Goal: Task Accomplishment & Management: Use online tool/utility

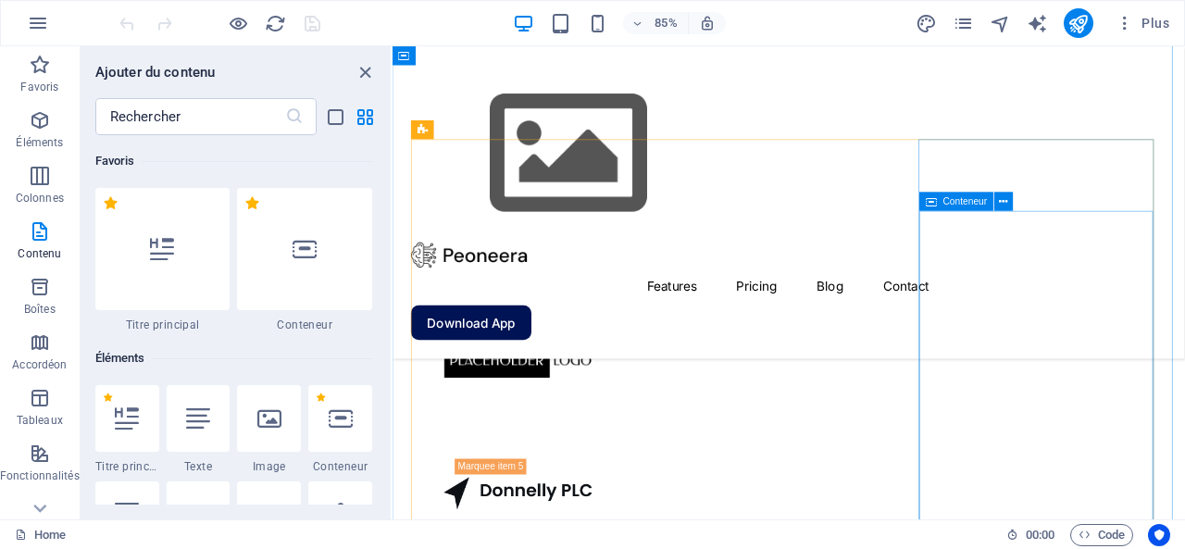
scroll to position [3239, 0]
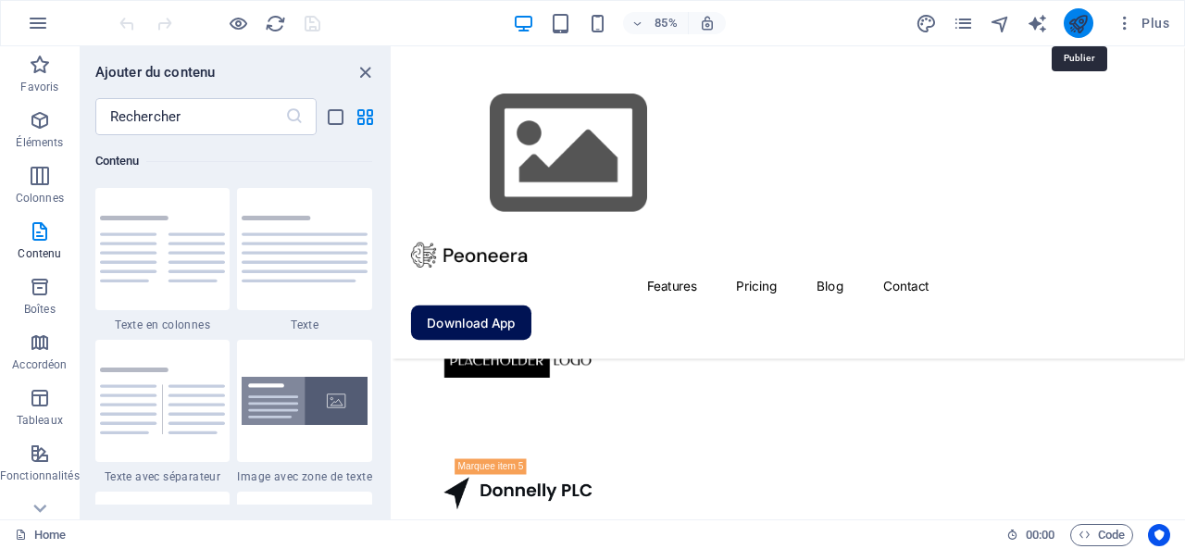
click at [1079, 18] on icon "publish" at bounding box center [1077, 23] width 21 height 21
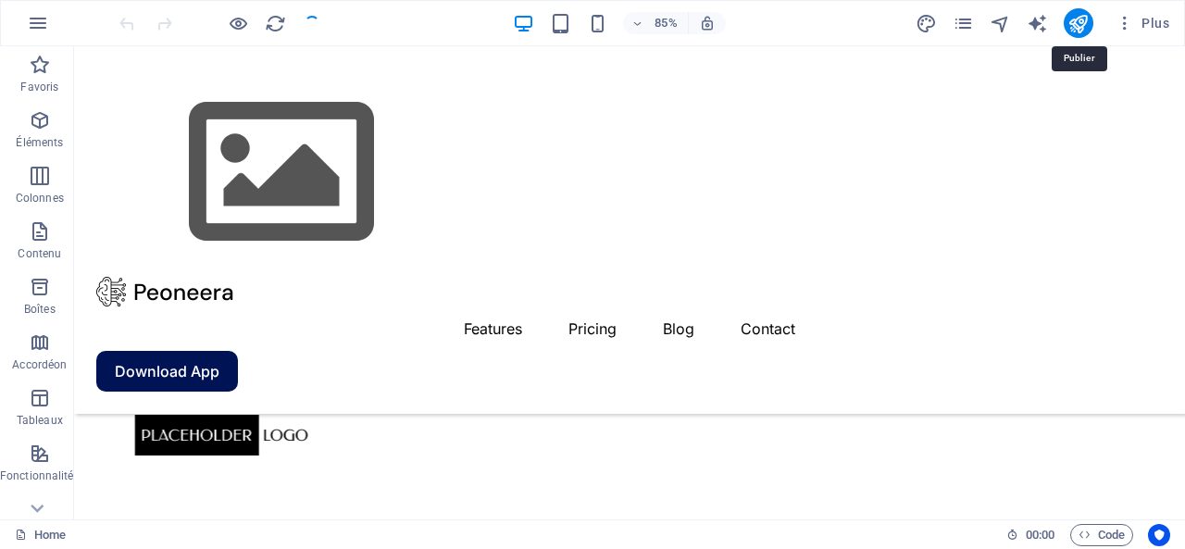
scroll to position [2784, 0]
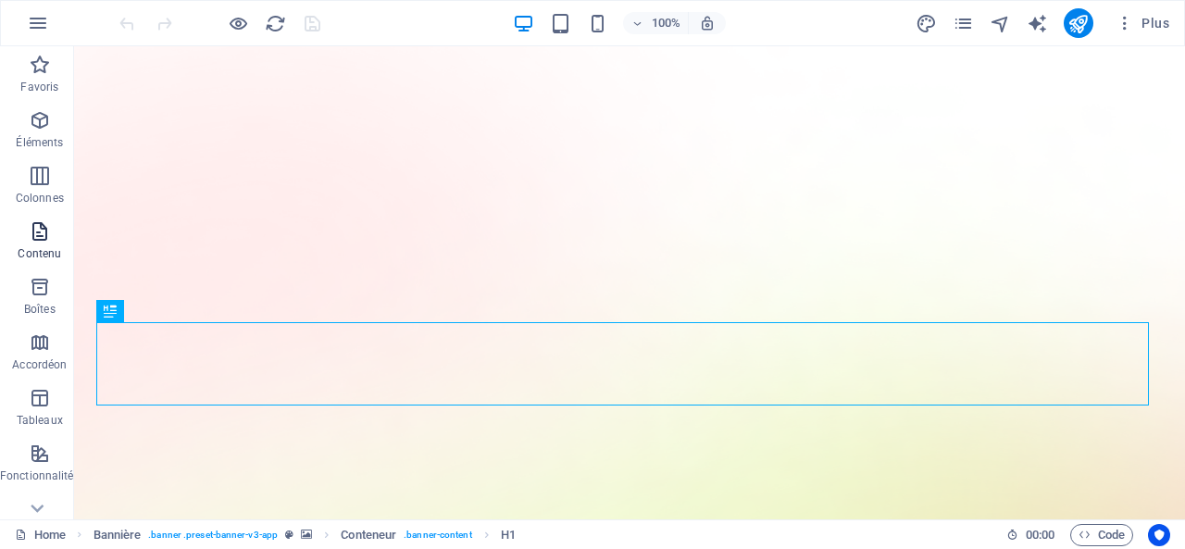
click at [37, 234] on icon "button" at bounding box center [40, 231] width 22 height 22
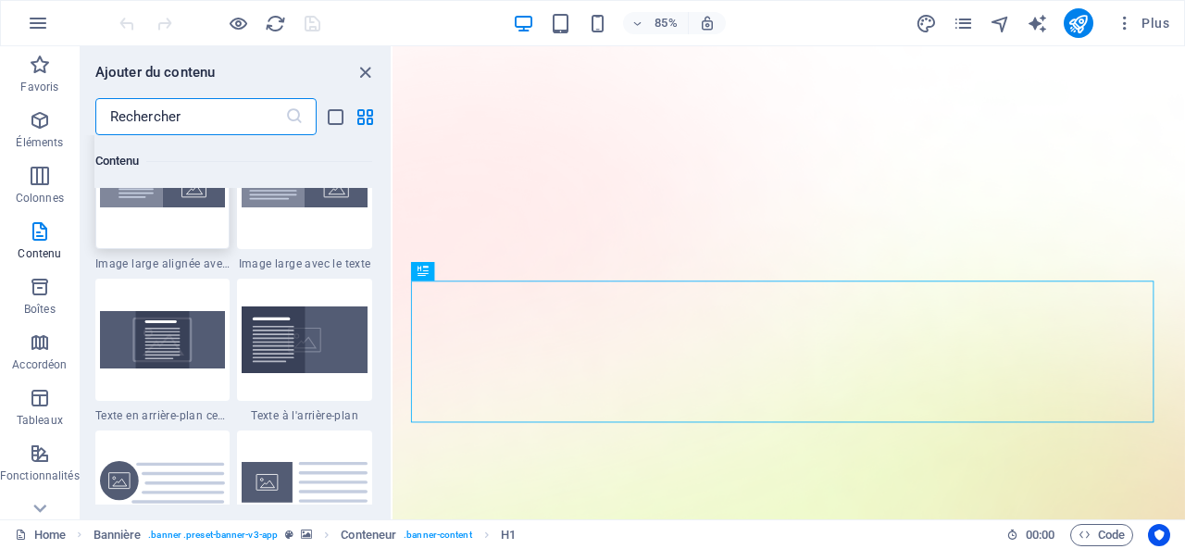
scroll to position [3794, 0]
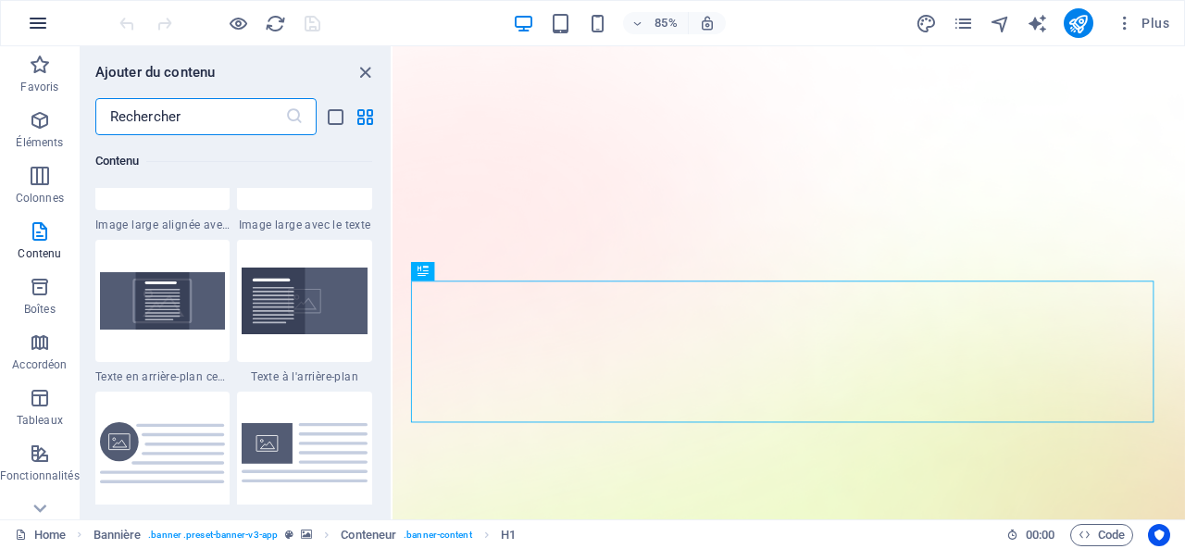
click at [37, 20] on icon "button" at bounding box center [38, 23] width 22 height 22
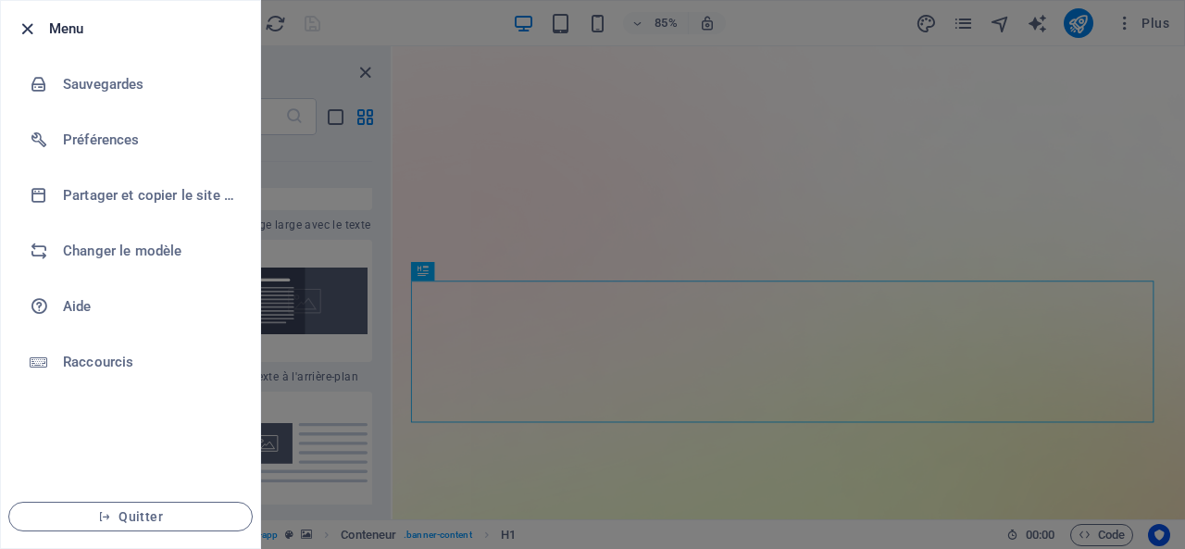
click at [26, 31] on icon "button" at bounding box center [27, 29] width 21 height 21
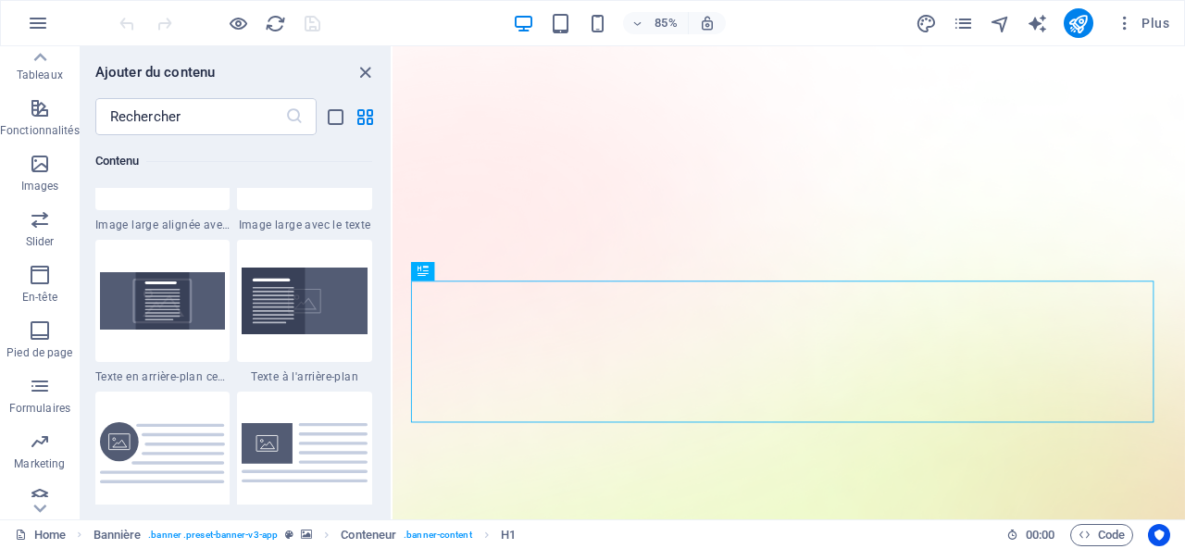
scroll to position [359, 0]
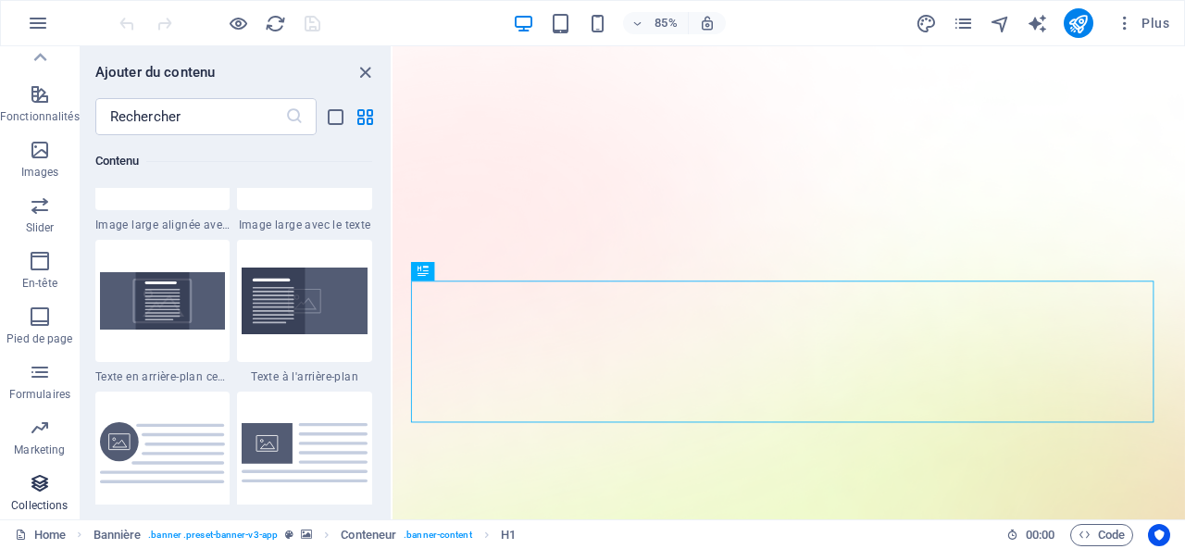
click at [39, 490] on icon "button" at bounding box center [40, 483] width 22 height 22
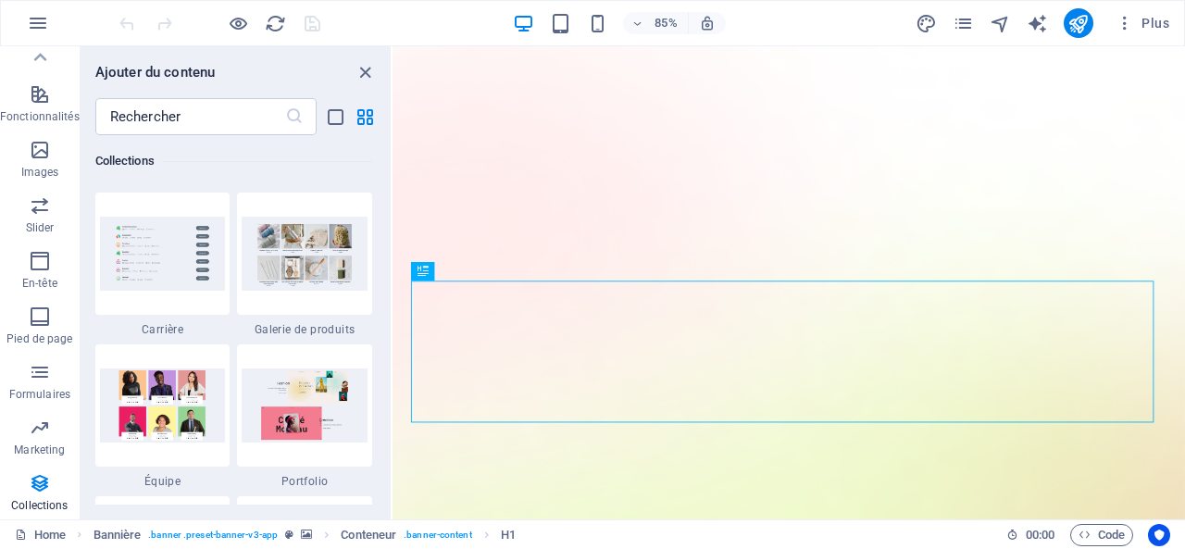
scroll to position [17090, 0]
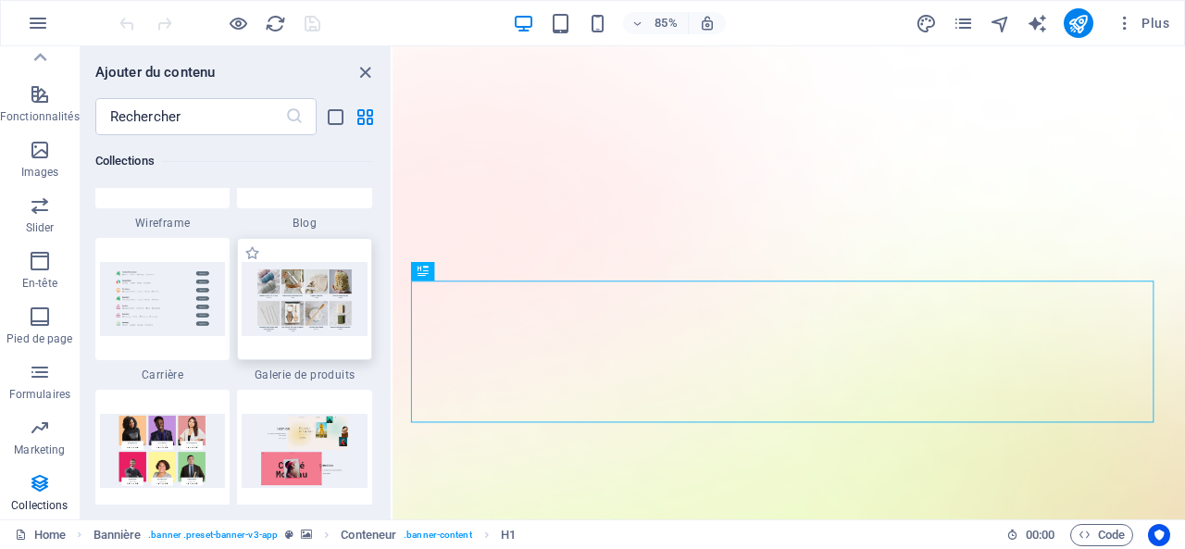
click at [304, 304] on img at bounding box center [305, 299] width 126 height 74
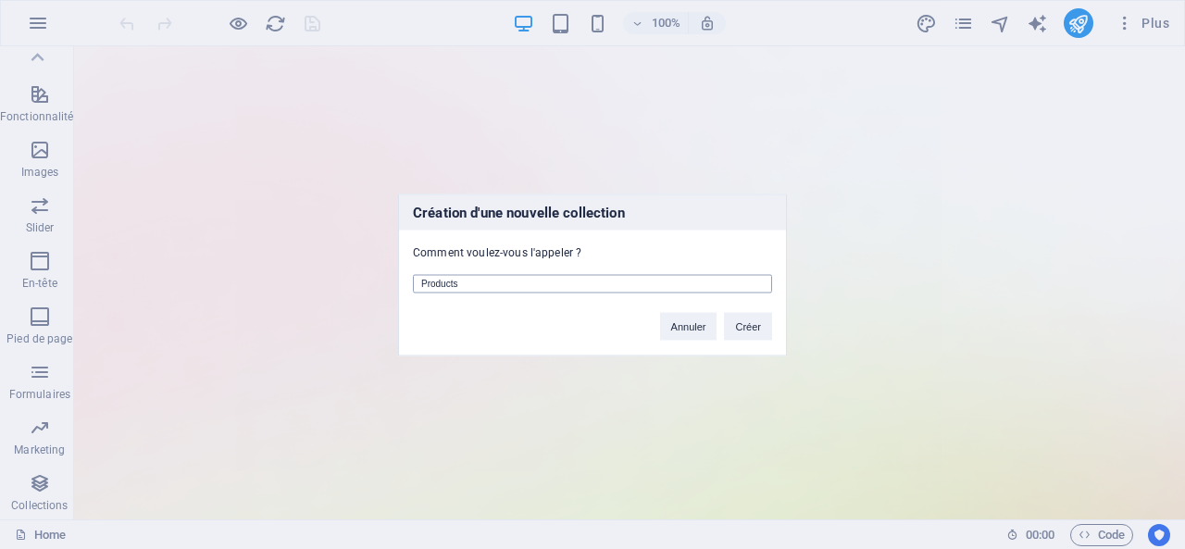
click at [495, 280] on input "Products" at bounding box center [592, 283] width 359 height 19
type input "Produits test said"
click at [744, 319] on button "Créer" at bounding box center [748, 326] width 48 height 28
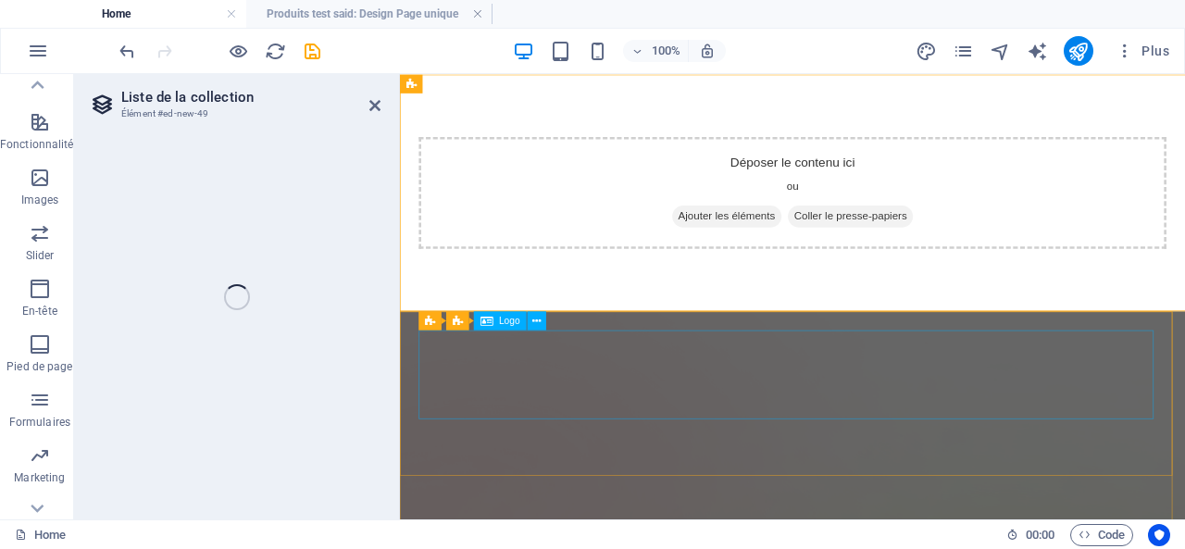
select select "68de818bf4dcb5b04801ae56"
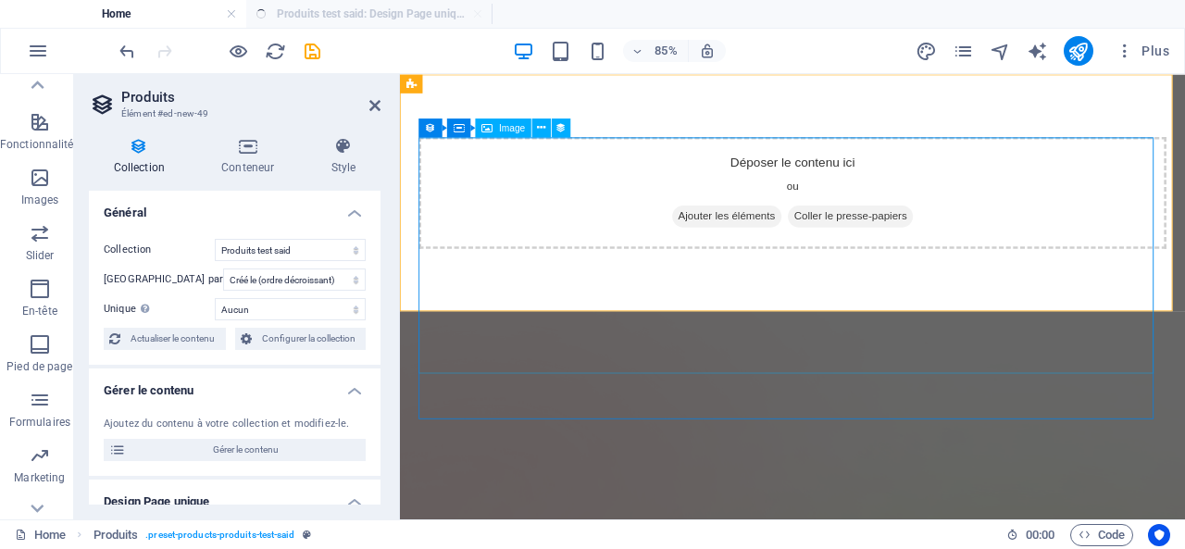
select select "createdAt_DESC"
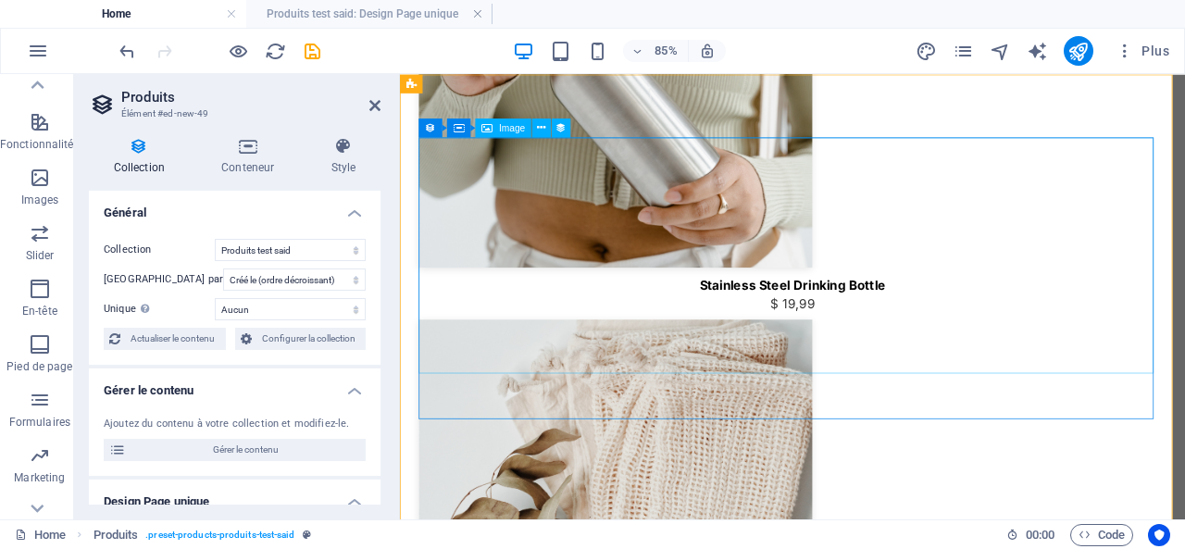
scroll to position [0, 0]
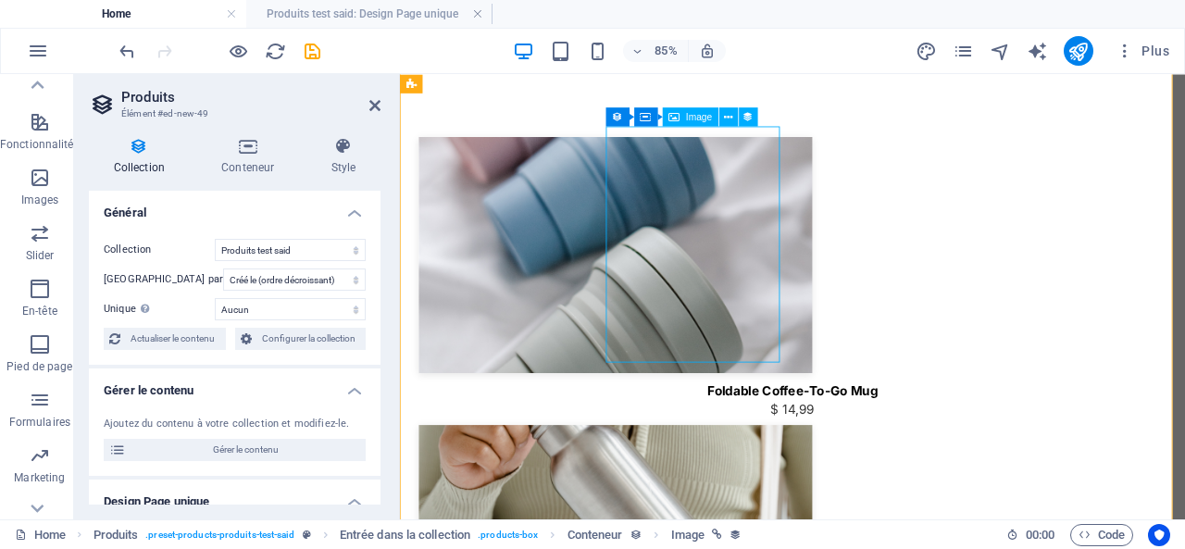
scroll to position [370, 0]
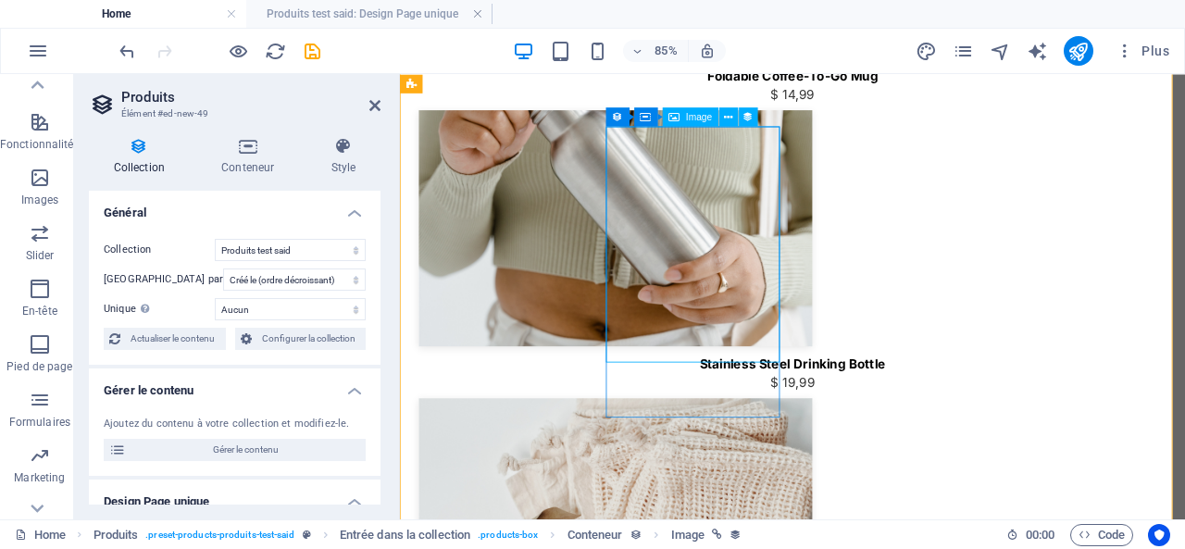
click at [616, 117] on icon at bounding box center [617, 116] width 11 height 19
click at [616, 118] on icon at bounding box center [617, 116] width 11 height 19
click at [689, 119] on span "Image" at bounding box center [699, 116] width 26 height 9
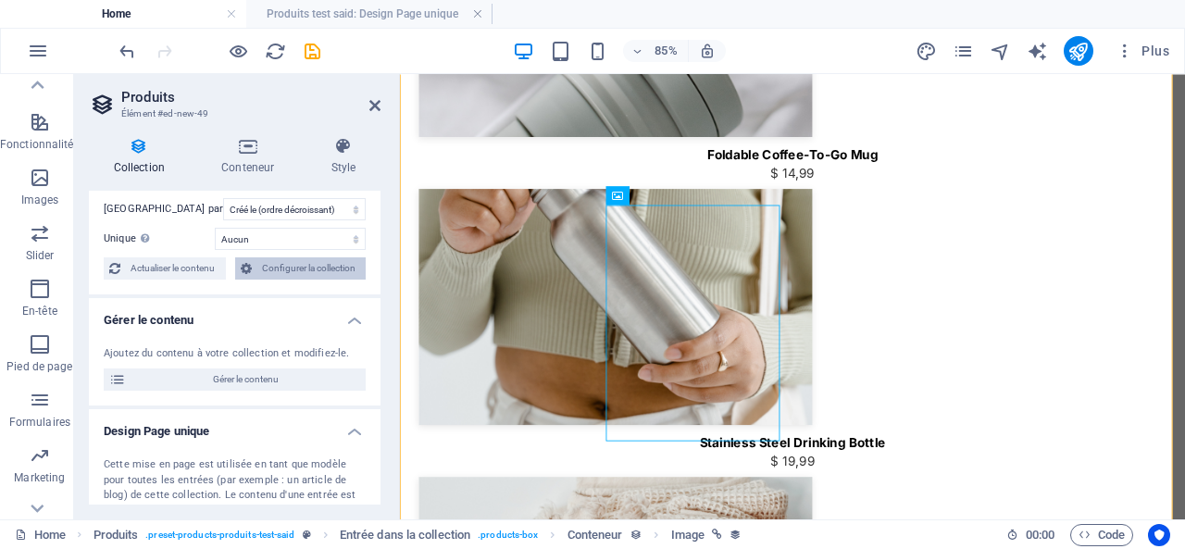
scroll to position [93, 0]
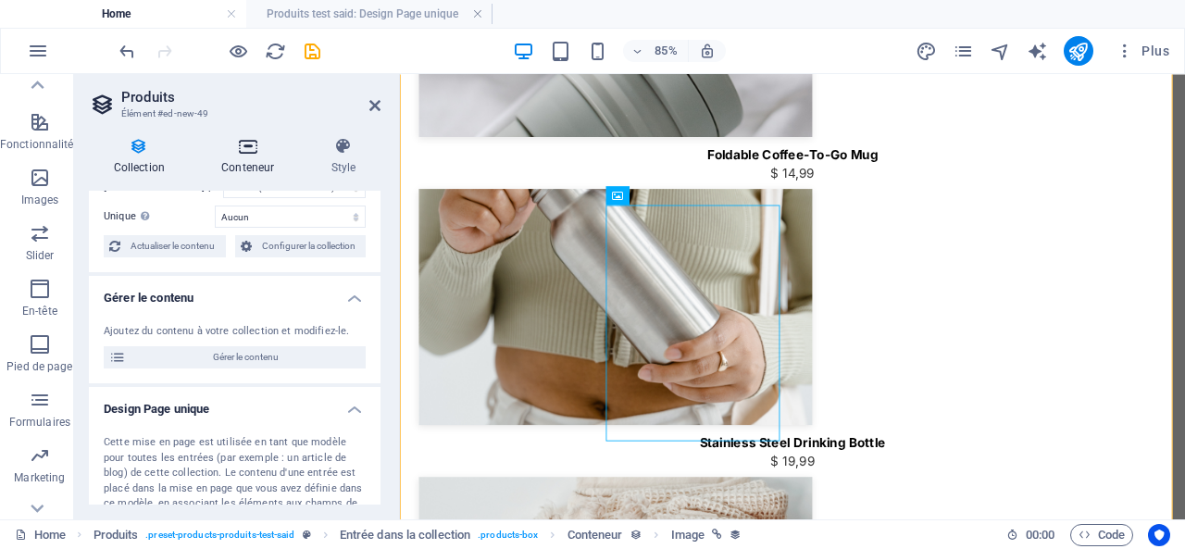
click at [250, 146] on icon at bounding box center [248, 146] width 102 height 19
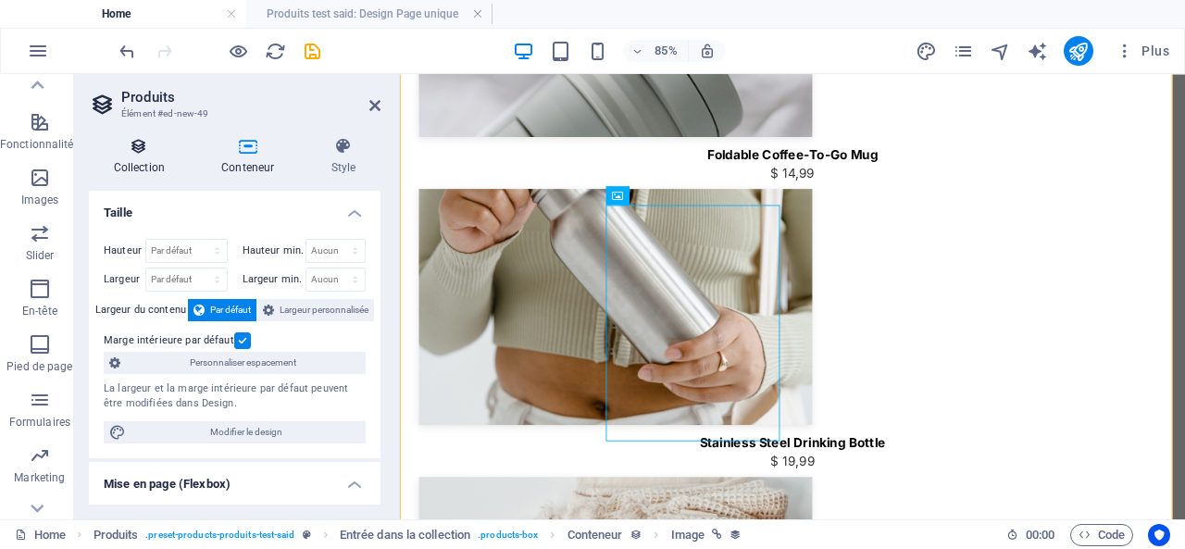
click at [135, 145] on icon at bounding box center [139, 146] width 101 height 19
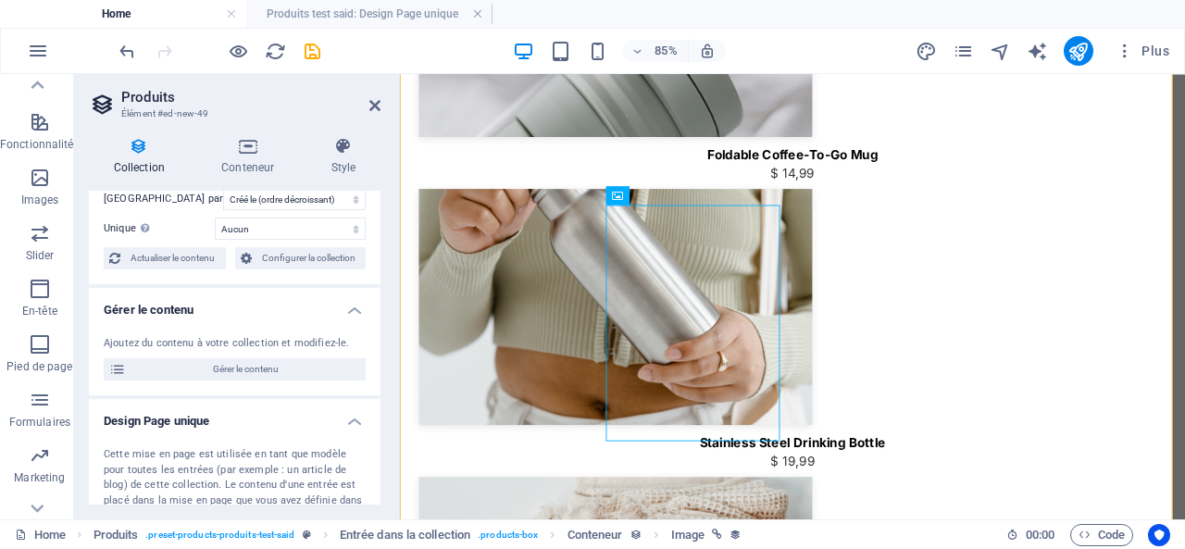
scroll to position [0, 0]
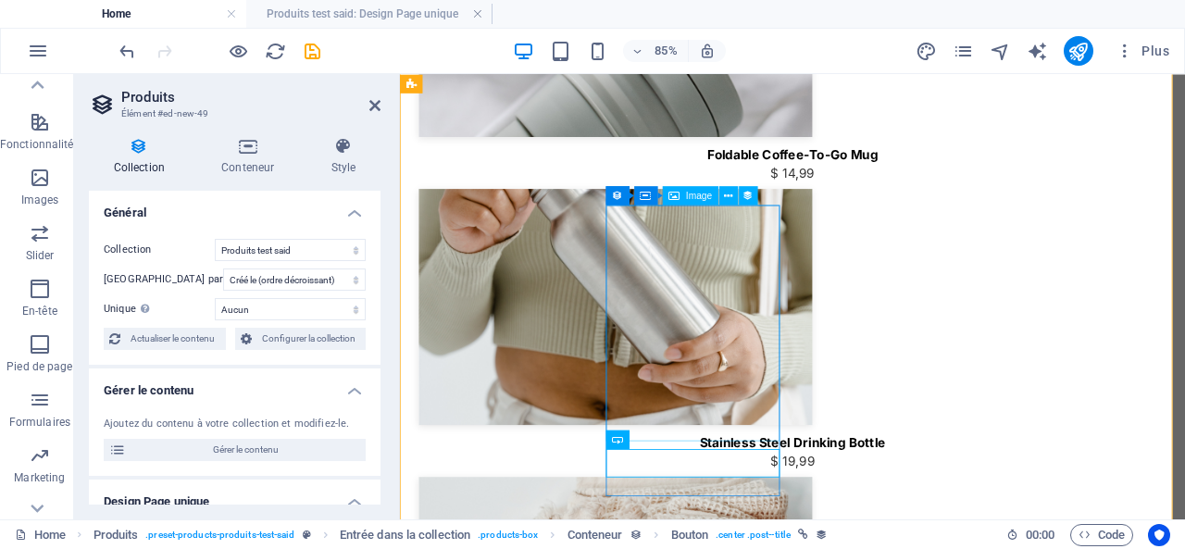
select select "px"
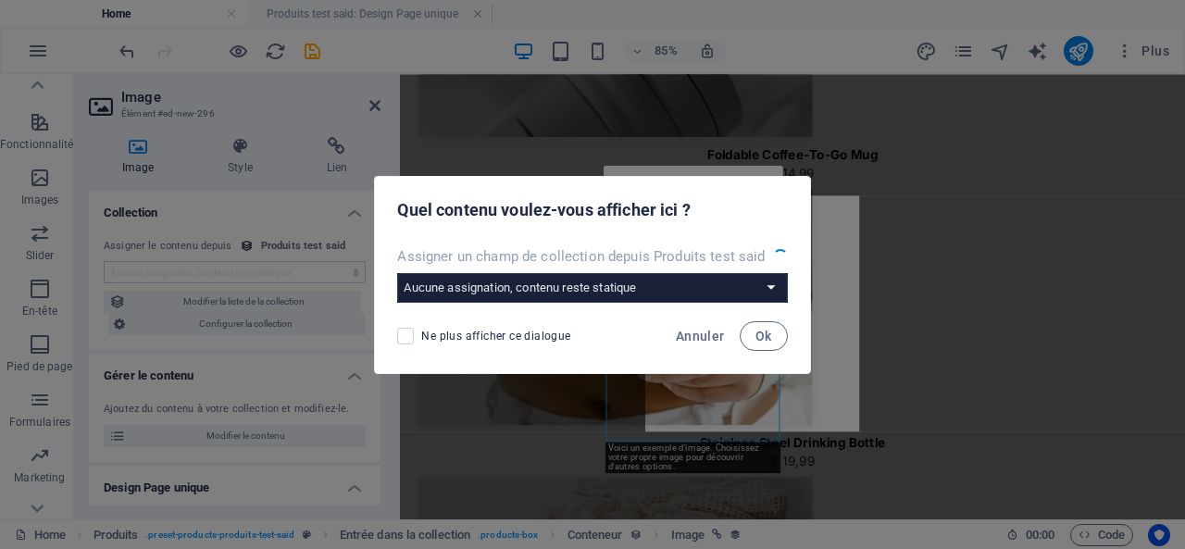
click at [727, 194] on div "Quel contenu voulez-vous afficher ici ?" at bounding box center [592, 208] width 434 height 63
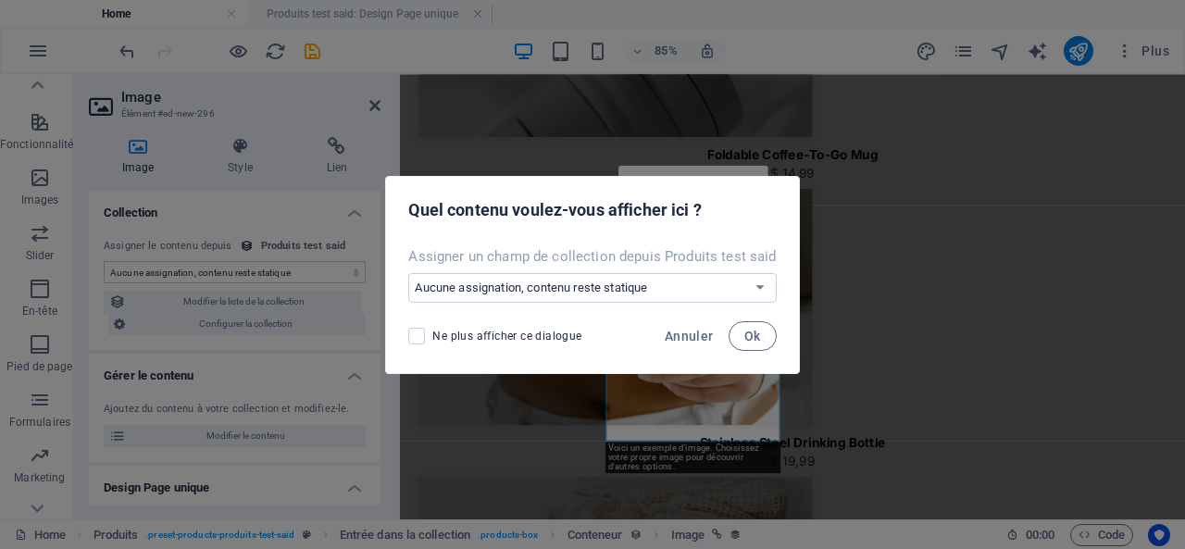
select select "image"
click at [671, 338] on span "Annuler" at bounding box center [689, 336] width 49 height 15
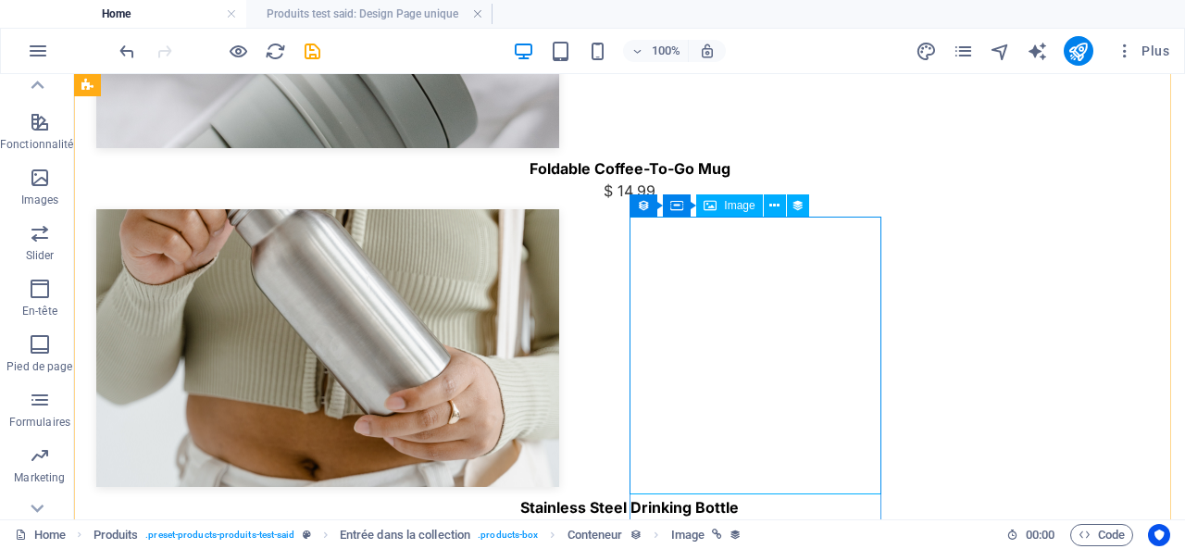
click at [733, 205] on span "Image" at bounding box center [739, 205] width 31 height 11
select select "image"
select select "px"
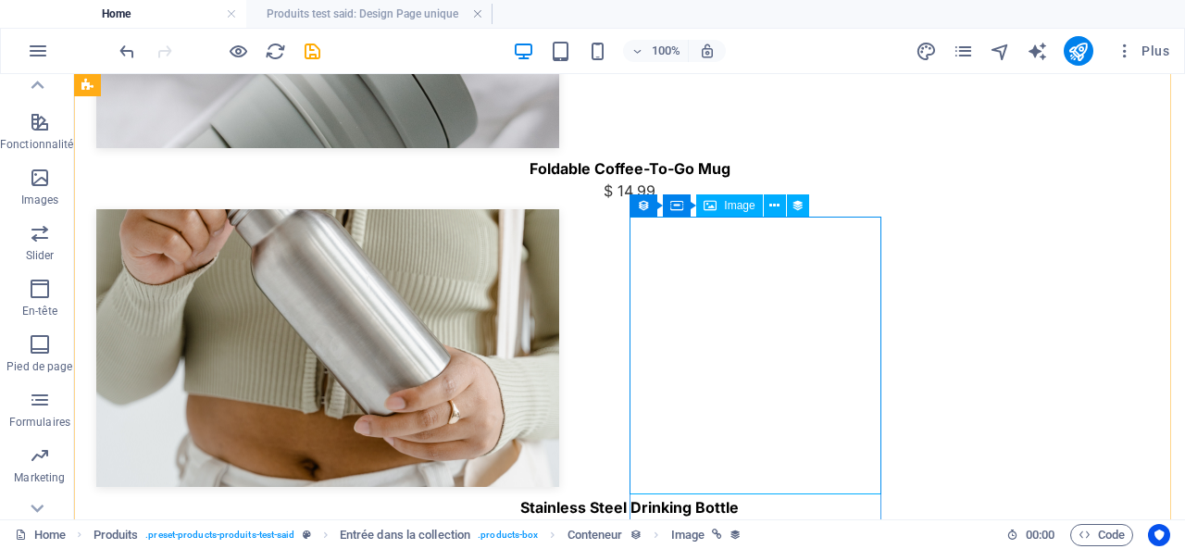
select select "px"
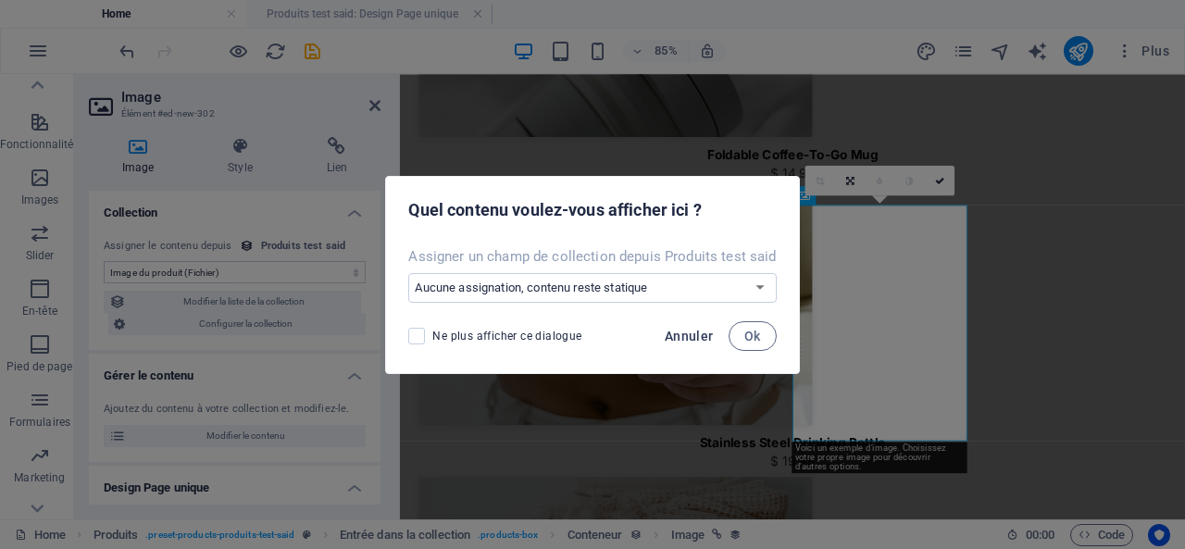
click at [689, 330] on span "Annuler" at bounding box center [689, 336] width 49 height 15
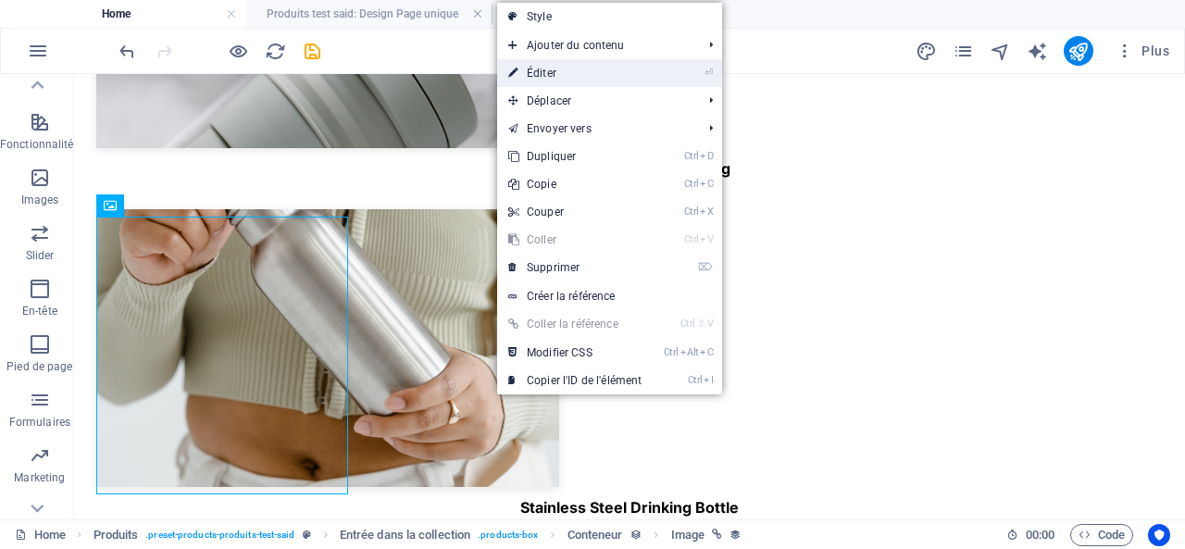
click at [555, 69] on link "⏎ Éditer" at bounding box center [575, 73] width 156 height 28
select select "image"
select select "px"
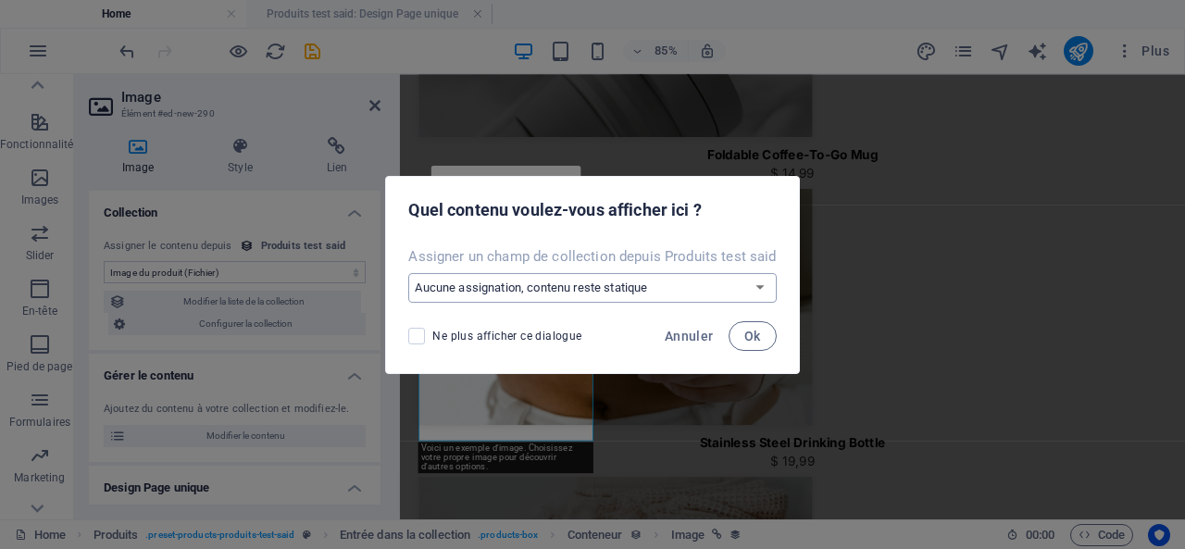
click at [706, 279] on select "Aucune assignation, contenu reste statique Créer un nouveau champ Créé le (Date…" at bounding box center [591, 288] width 367 height 30
select select "image"
click at [409, 273] on select "Aucune assignation, contenu reste statique Créer un nouveau champ Créé le (Date…" at bounding box center [591, 288] width 367 height 30
click at [746, 339] on span "Ok" at bounding box center [752, 336] width 17 height 15
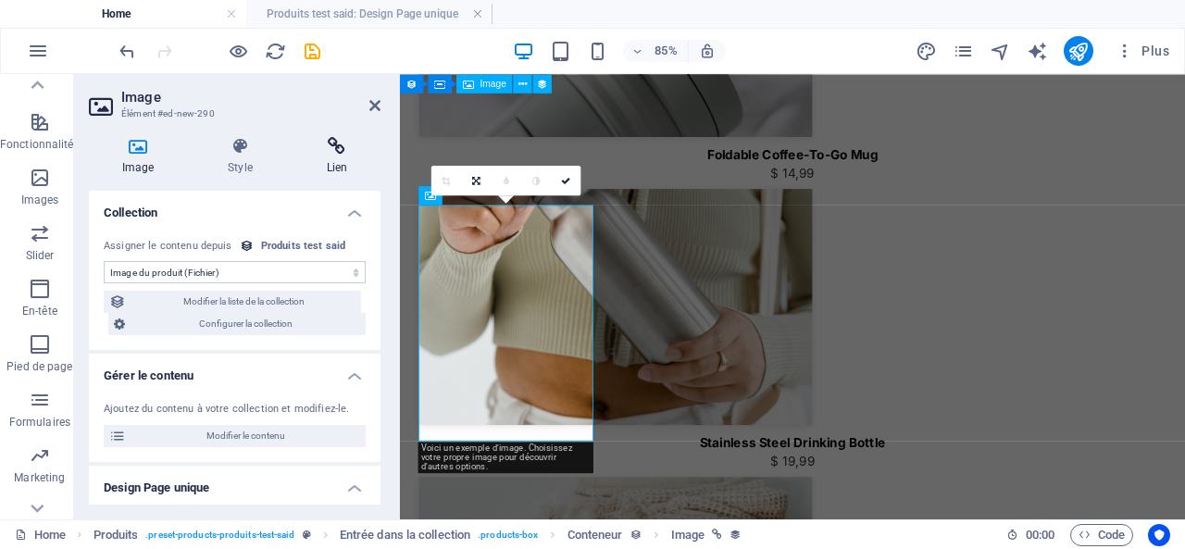
click at [341, 152] on icon at bounding box center [336, 146] width 87 height 19
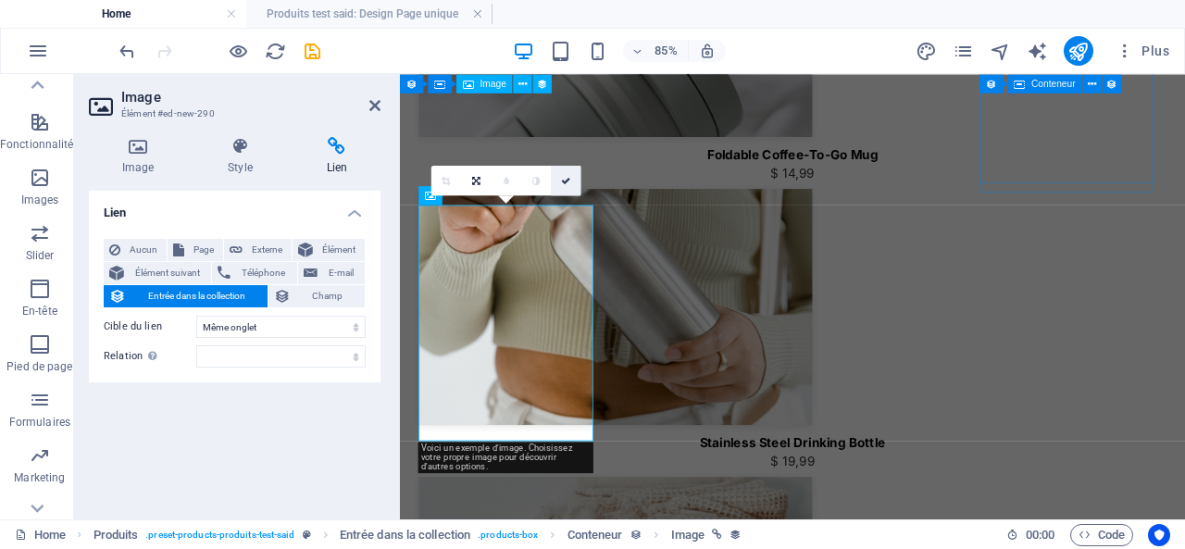
drag, startPoint x: 568, startPoint y: 173, endPoint x: 637, endPoint y: 202, distance: 74.3
click at [568, 173] on link at bounding box center [566, 181] width 30 height 30
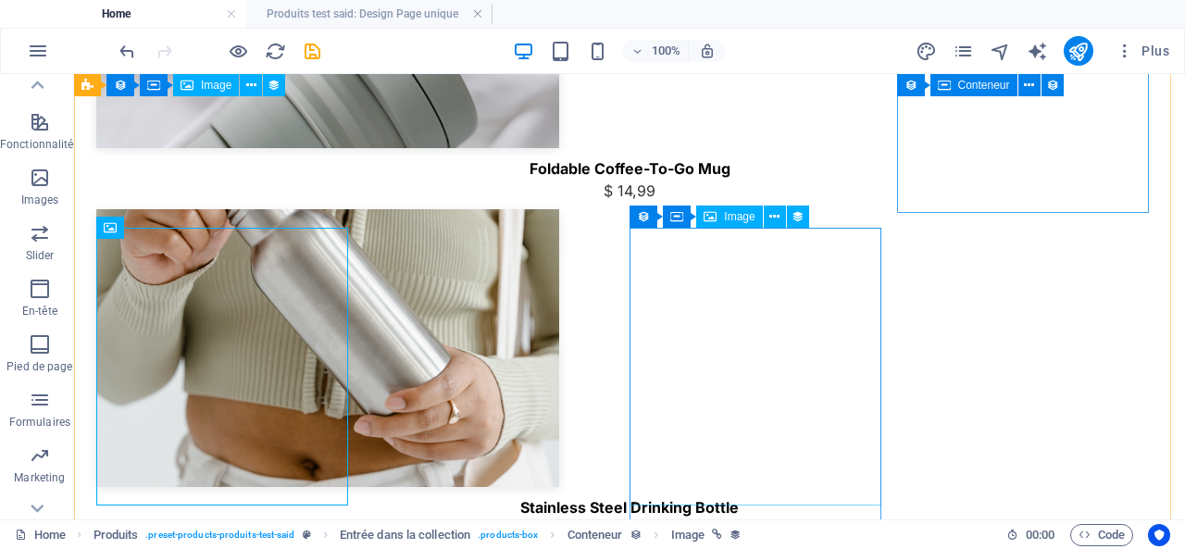
scroll to position [267, 0]
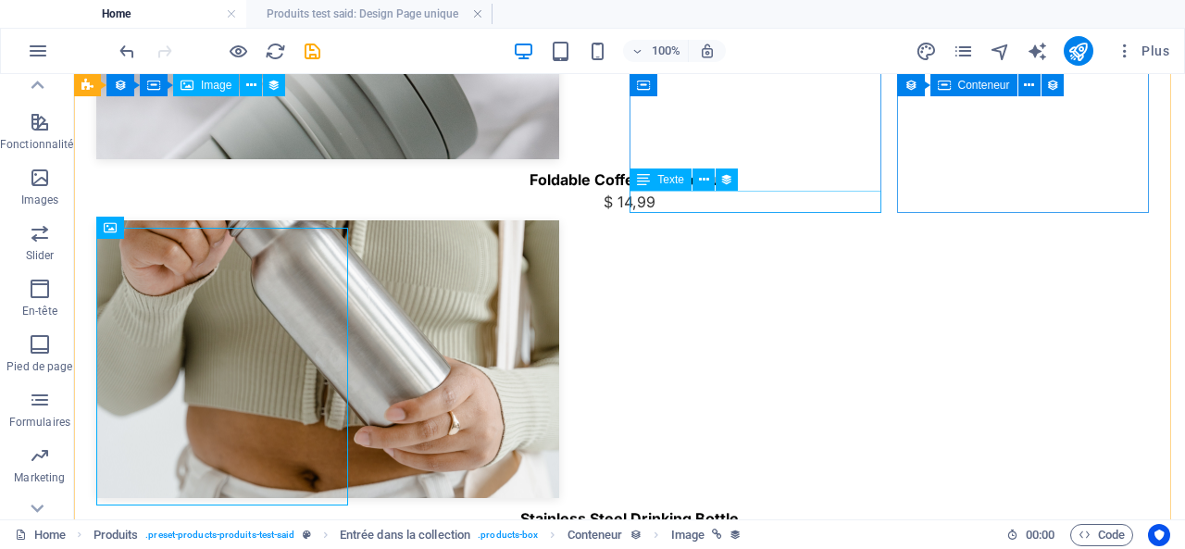
click at [647, 184] on icon at bounding box center [643, 179] width 13 height 22
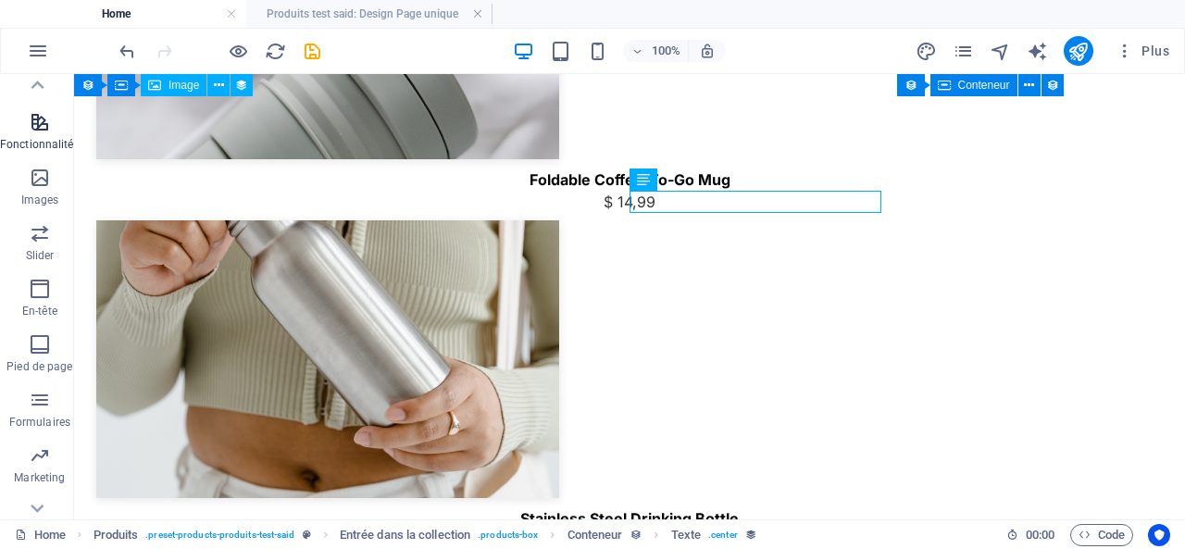
click at [54, 156] on span "Fonctionnalités" at bounding box center [40, 133] width 80 height 44
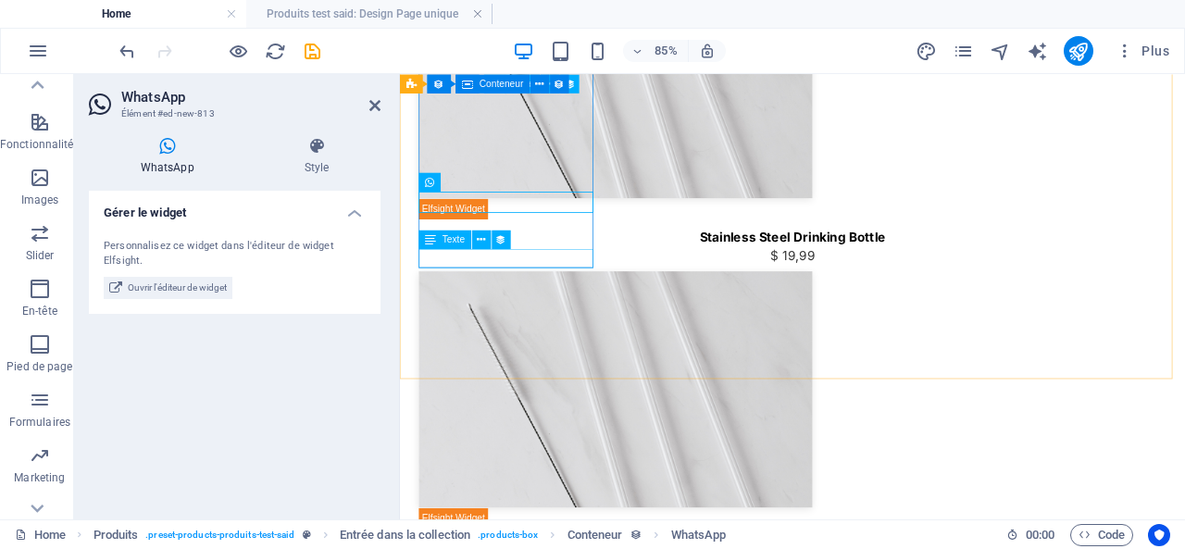
scroll to position [595, 0]
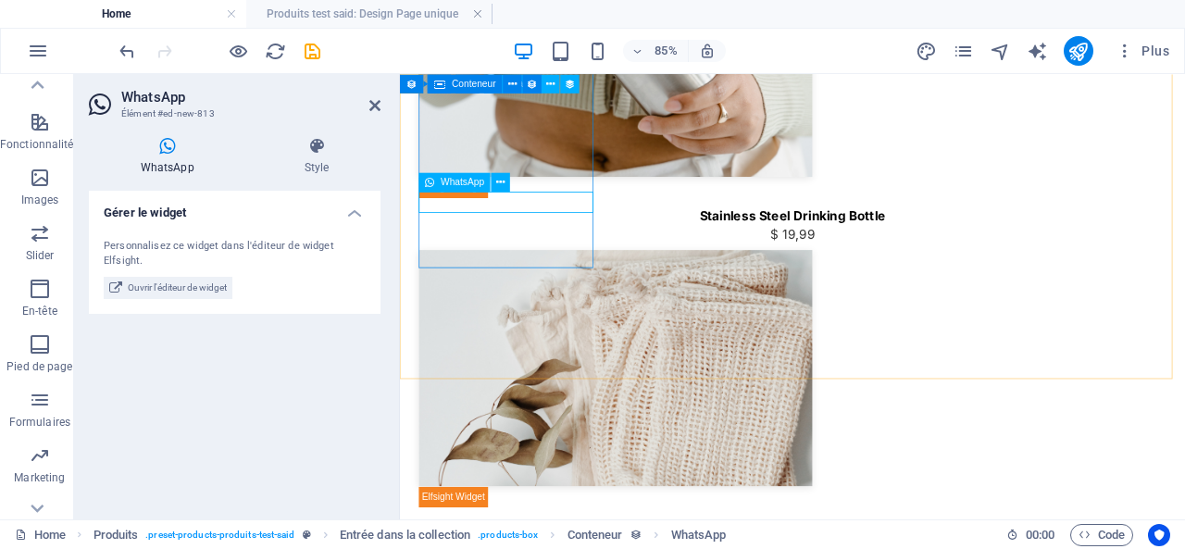
click at [442, 181] on span "WhatsApp" at bounding box center [463, 182] width 44 height 9
click at [159, 284] on span "Ouvrir l'éditeur de widget" at bounding box center [177, 288] width 99 height 22
click at [165, 143] on icon at bounding box center [167, 146] width 156 height 19
click at [319, 145] on icon at bounding box center [317, 146] width 128 height 19
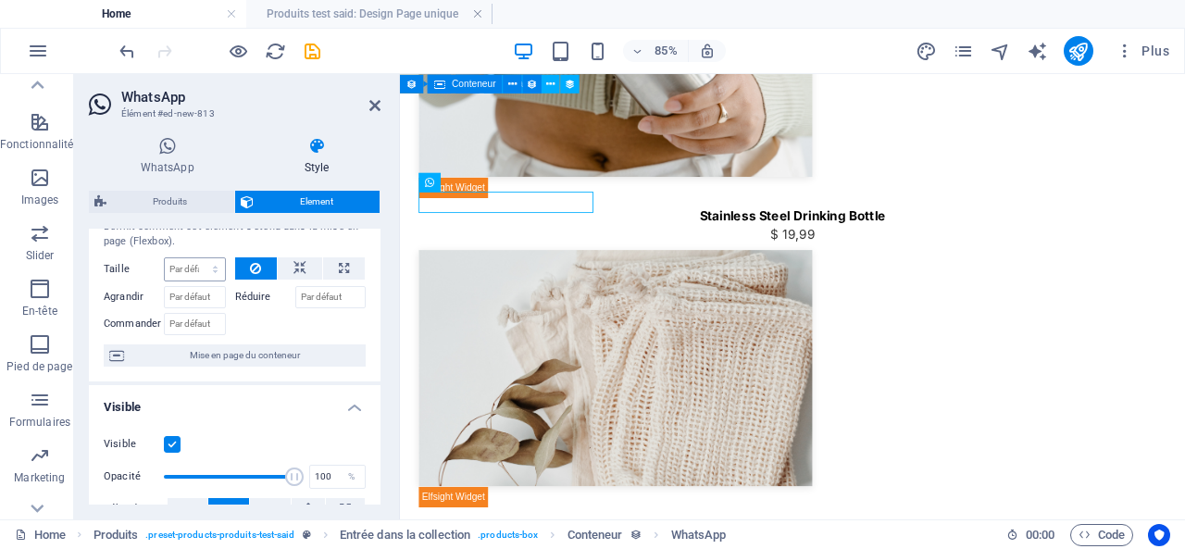
scroll to position [0, 0]
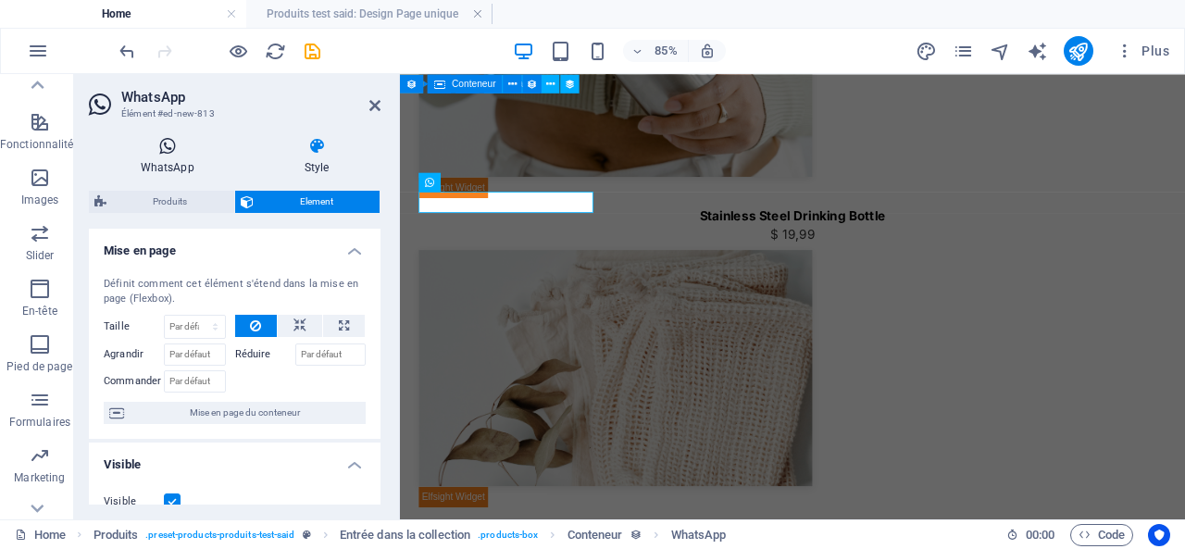
click at [166, 147] on icon at bounding box center [167, 146] width 156 height 19
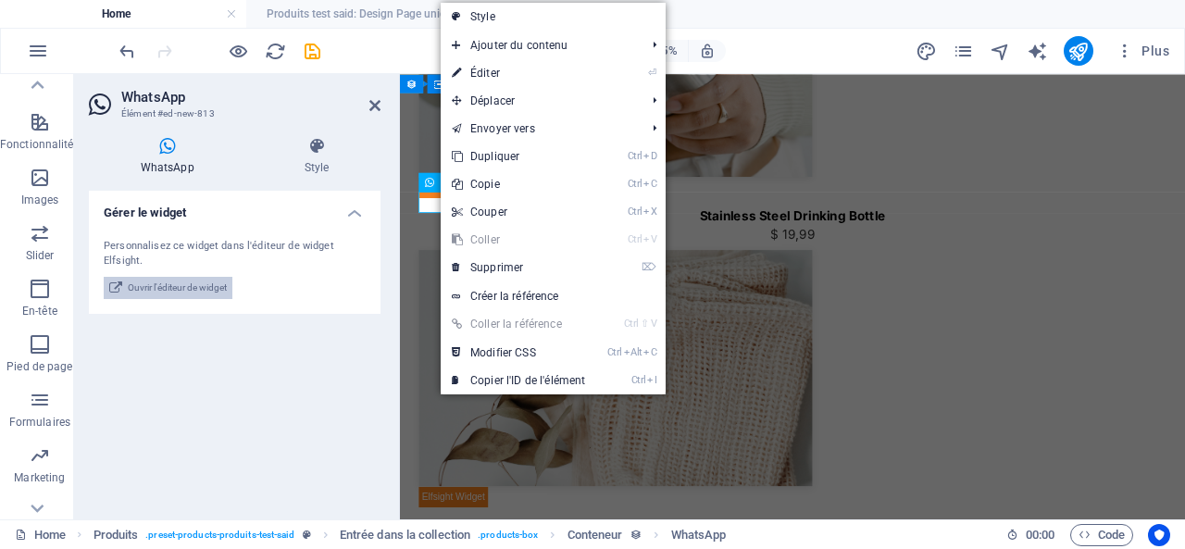
click at [202, 281] on span "Ouvrir l'éditeur de widget" at bounding box center [177, 288] width 99 height 22
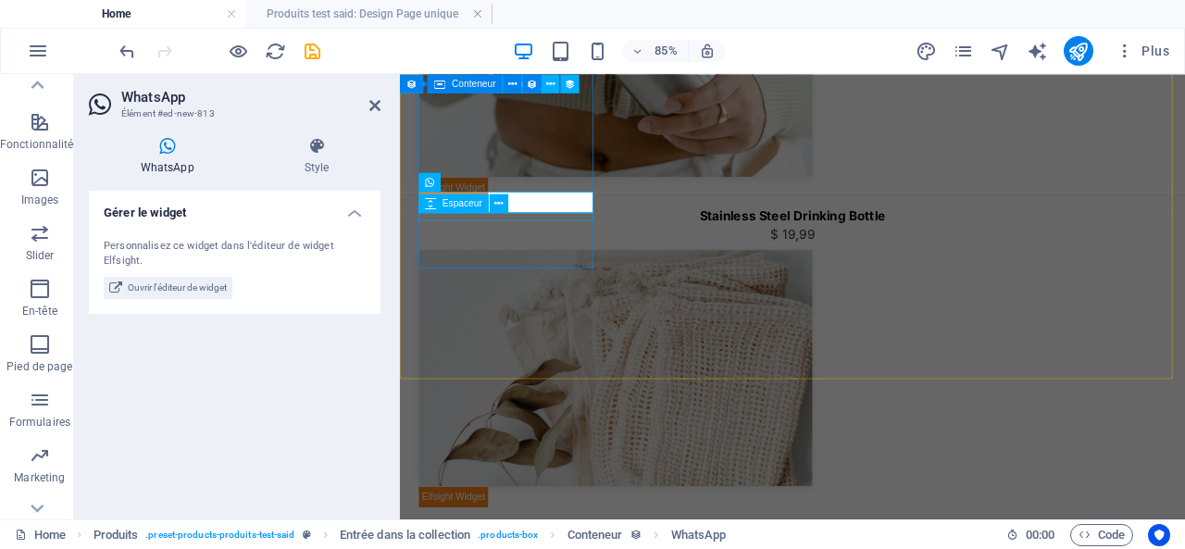
click at [459, 206] on span "Espaceur" at bounding box center [462, 202] width 40 height 9
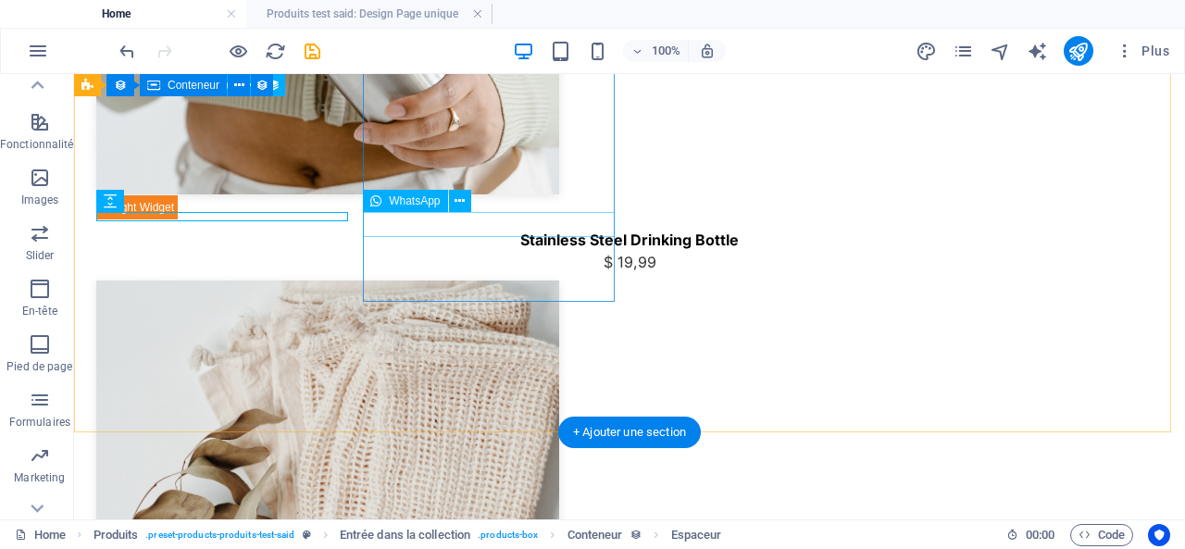
scroll to position [559, 0]
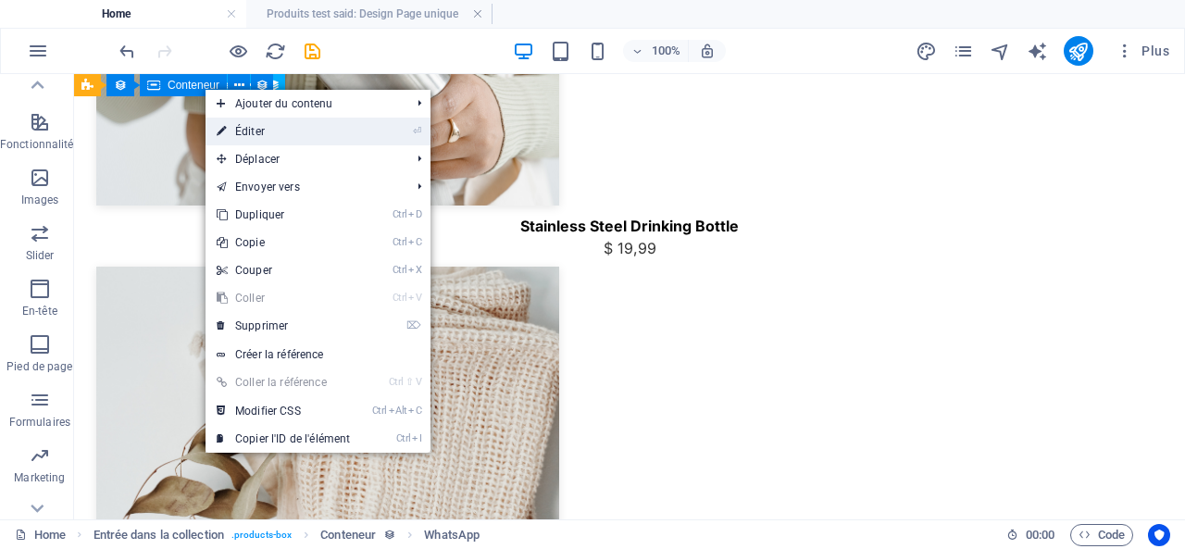
click at [252, 127] on link "⏎ Éditer" at bounding box center [283, 132] width 156 height 28
